Goal: Check status

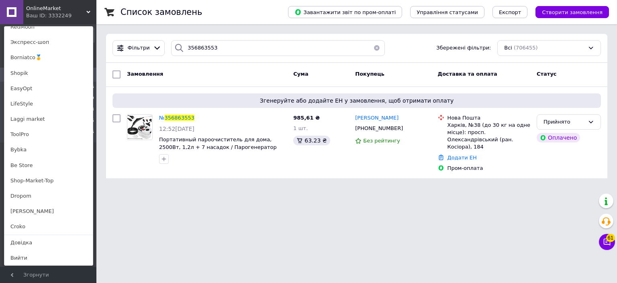
scroll to position [566, 0]
click at [32, 56] on link "Borniatco🥇" at bounding box center [48, 58] width 88 height 15
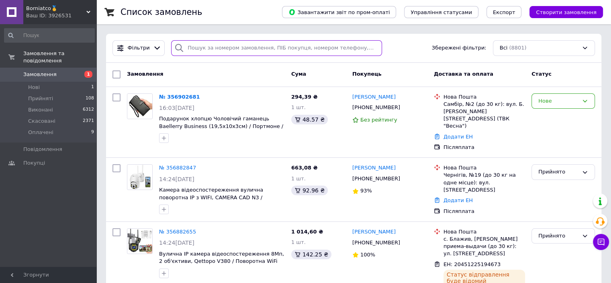
click at [220, 48] on input "search" at bounding box center [276, 48] width 211 height 16
paste input "356860905"
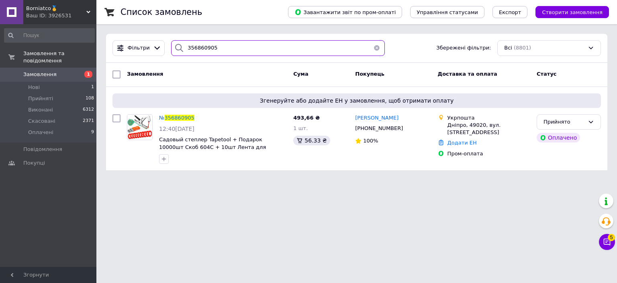
type input "356860905"
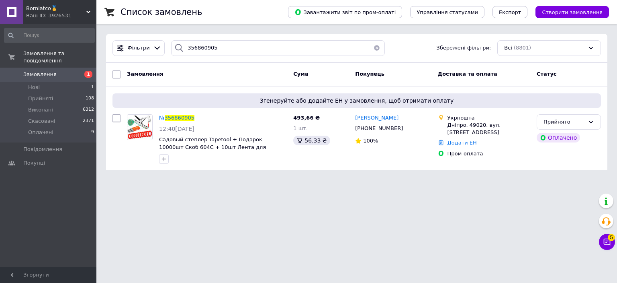
click at [42, 10] on span "Borniatco🥇" at bounding box center [56, 8] width 60 height 7
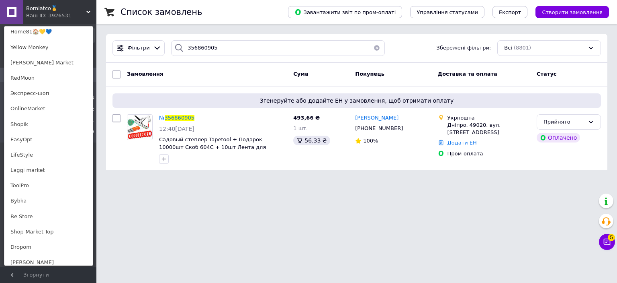
scroll to position [527, 0]
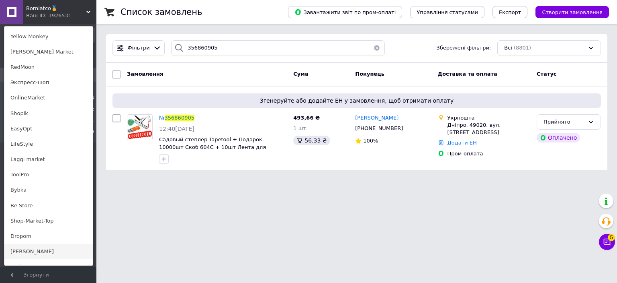
click at [41, 247] on link "[PERSON_NAME]" at bounding box center [48, 251] width 88 height 15
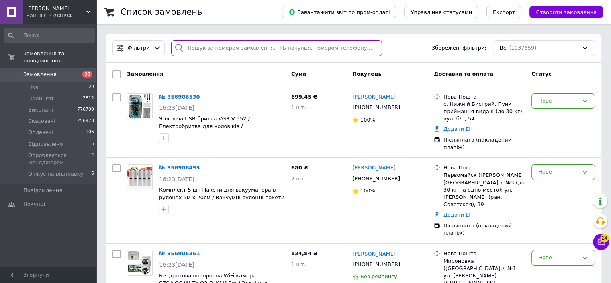
click at [218, 51] on input "search" at bounding box center [276, 48] width 211 height 16
paste input "356814906"
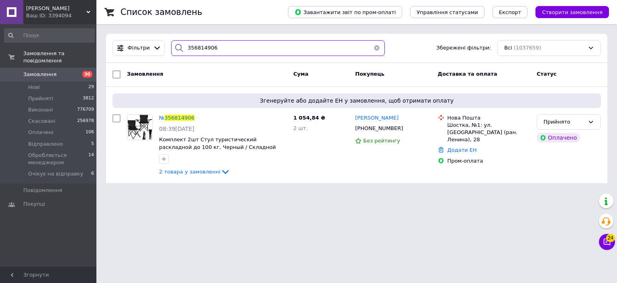
type input "356814906"
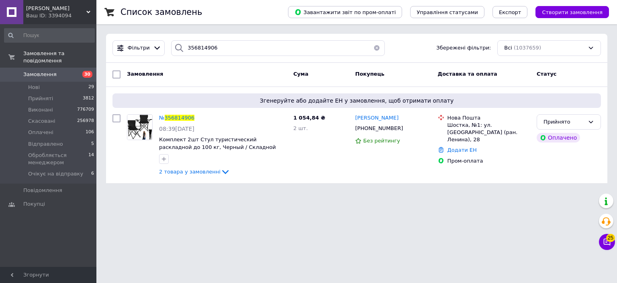
click at [55, 15] on div "Ваш ID: 3394094" at bounding box center [61, 15] width 70 height 7
click at [58, 16] on div "Ваш ID: 3394094" at bounding box center [61, 15] width 70 height 7
click at [48, 10] on span "[PERSON_NAME]" at bounding box center [56, 8] width 60 height 7
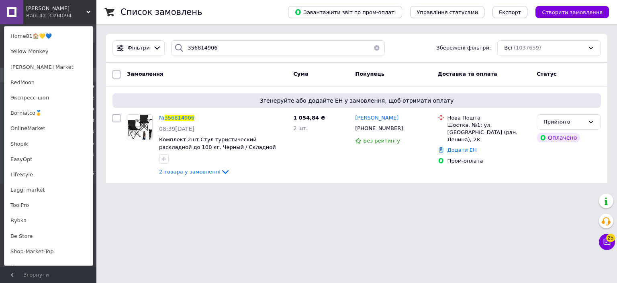
scroll to position [552, 0]
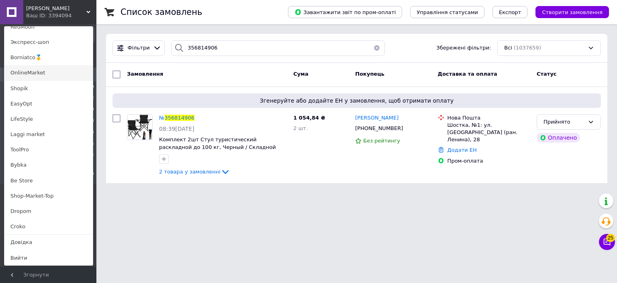
click at [31, 78] on link "OnlineMarket" at bounding box center [48, 72] width 88 height 15
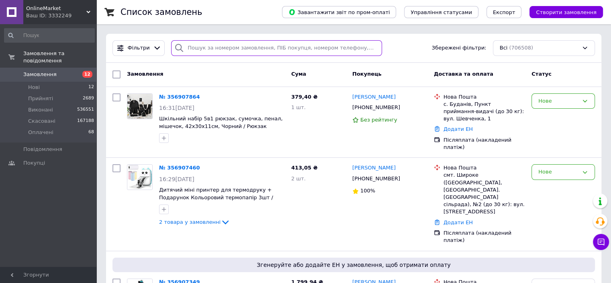
click at [204, 45] on input "search" at bounding box center [276, 48] width 211 height 16
paste input "356847895"
type input "356847895"
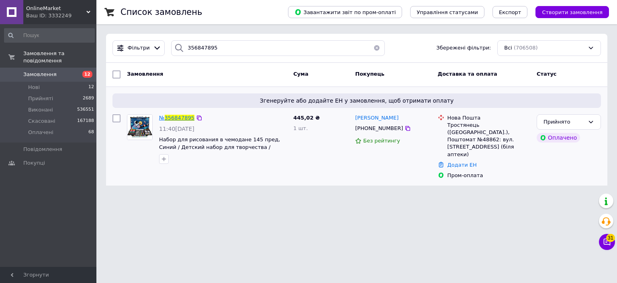
click at [180, 115] on span "356847895" at bounding box center [180, 118] width 30 height 6
